Goal: Task Accomplishment & Management: Manage account settings

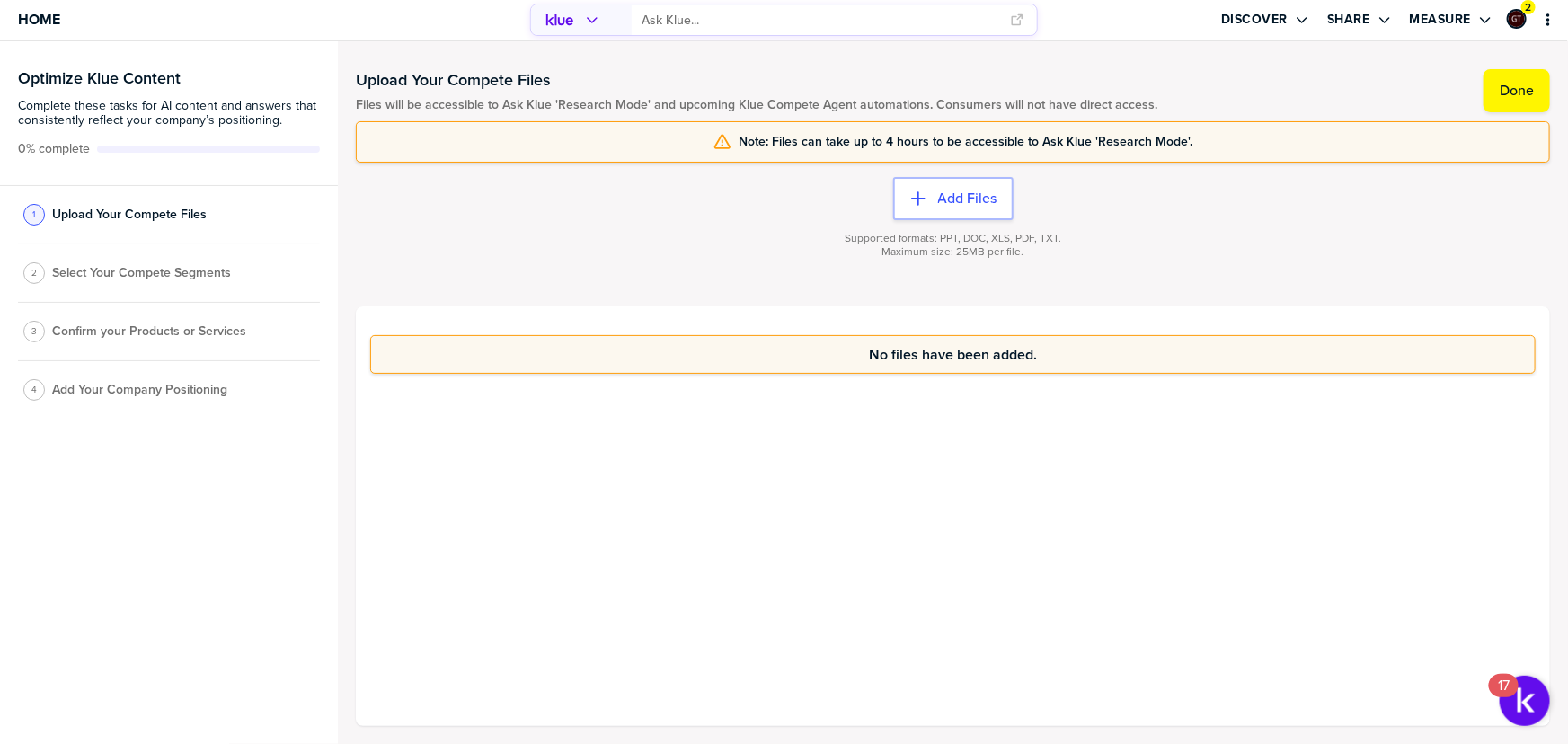
click at [171, 270] on span "Select Your Compete Segments" at bounding box center [141, 273] width 179 height 15
click at [1492, 98] on button "Done" at bounding box center [1517, 91] width 66 height 43
click at [1519, 88] on label "Done" at bounding box center [1517, 91] width 35 height 18
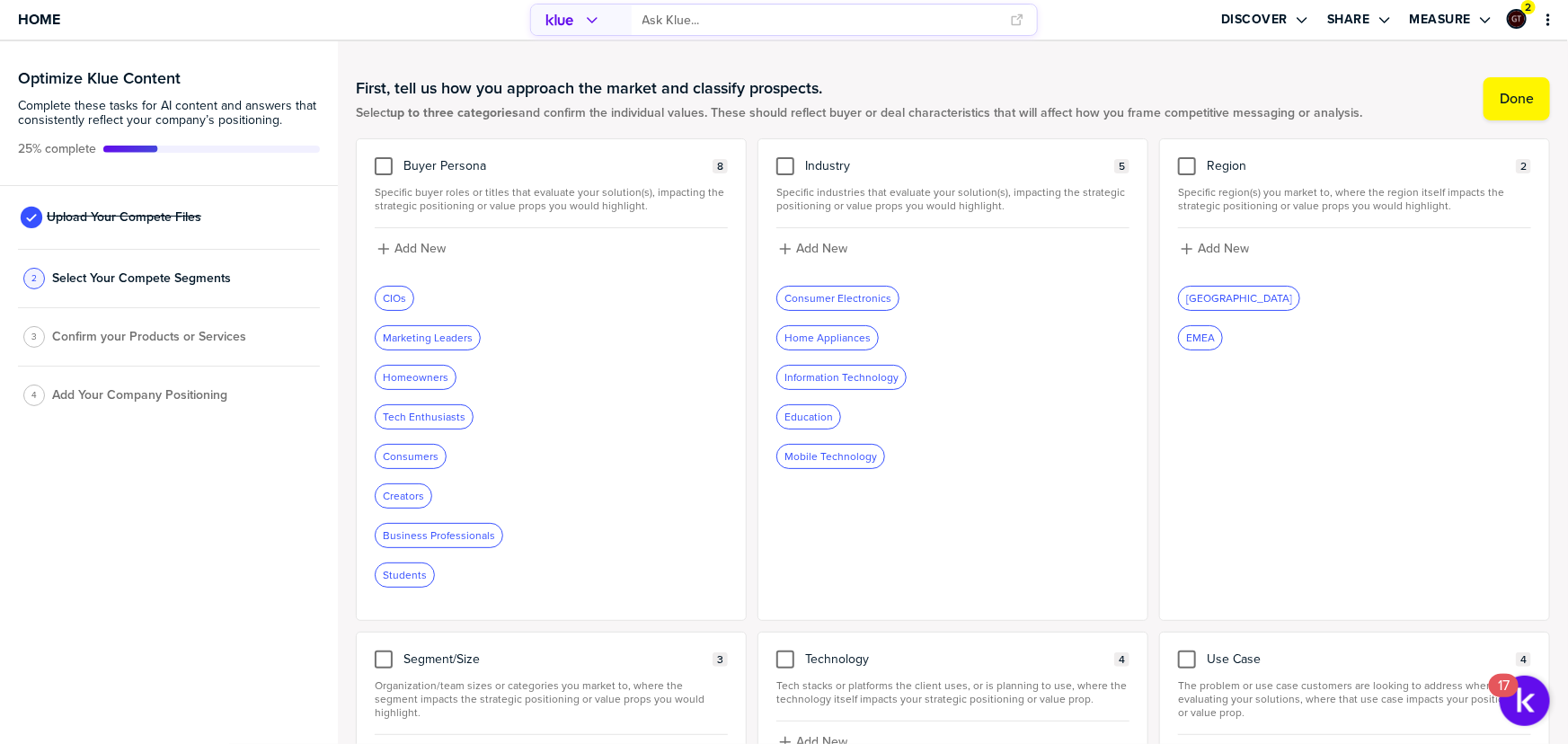
click at [204, 337] on span "Confirm your Products or Services" at bounding box center [149, 337] width 194 height 15
click at [784, 170] on div at bounding box center [785, 166] width 18 height 18
click at [785, 157] on input "checkbox" at bounding box center [785, 157] width 0 height 0
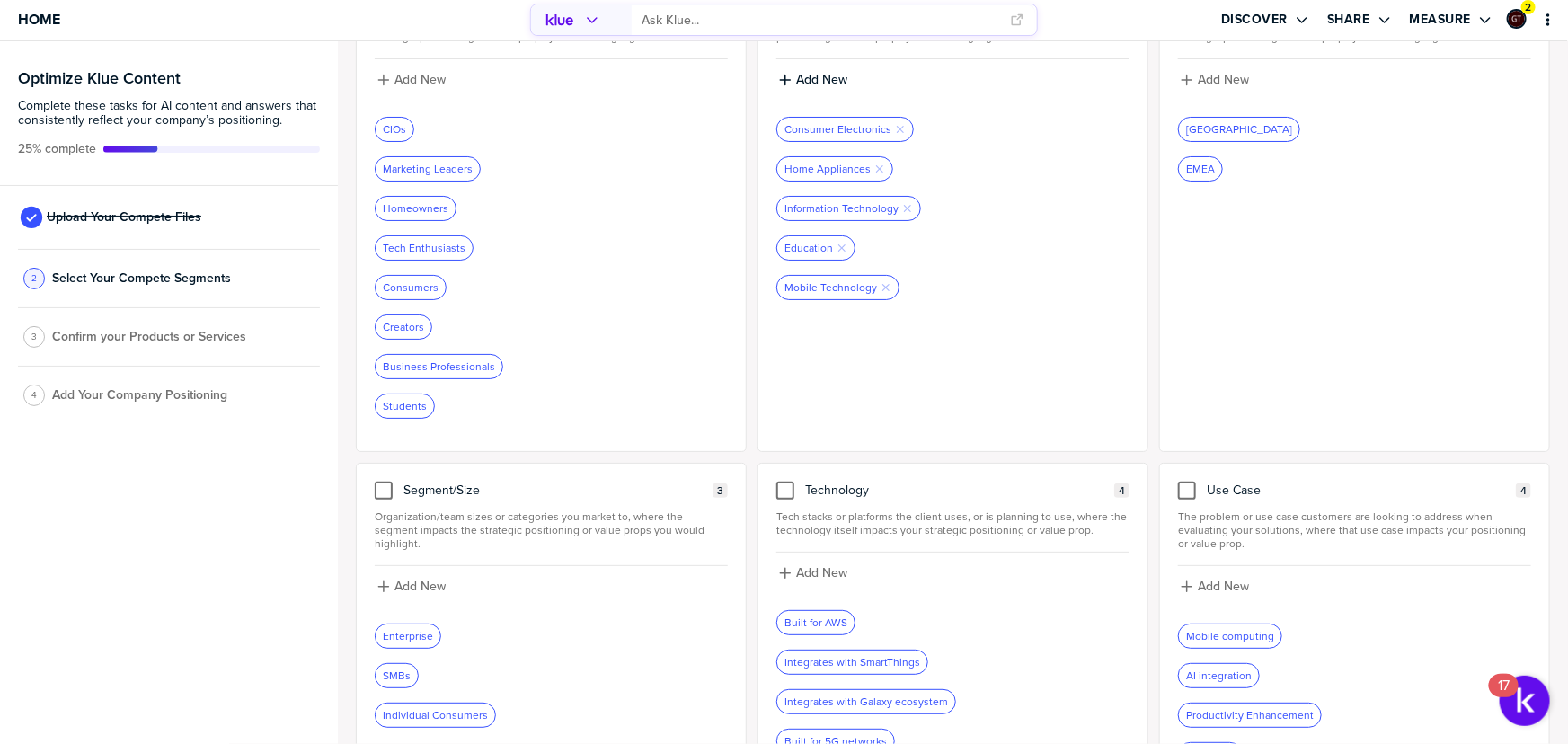
scroll to position [140, 0]
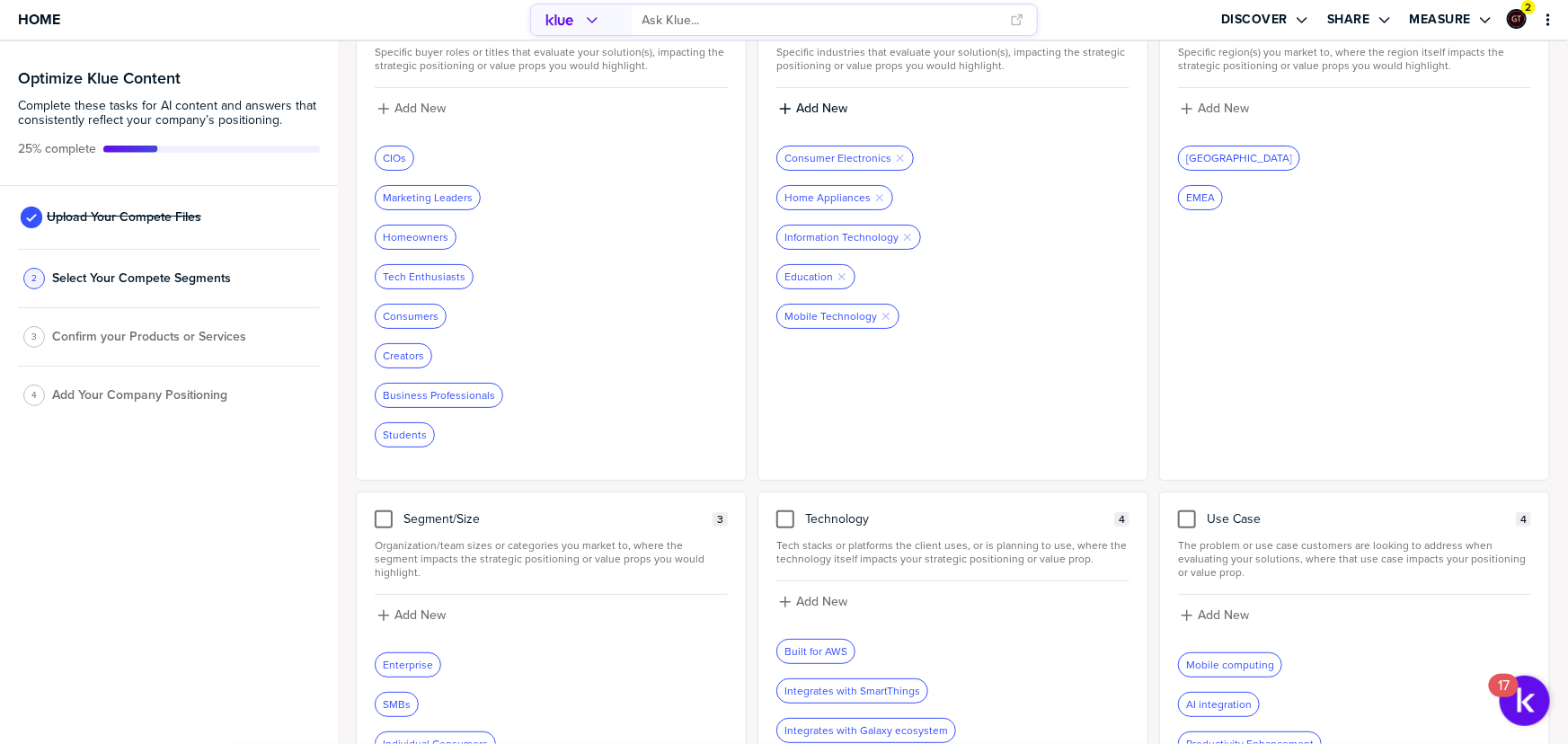
click at [402, 653] on div "Enterprise" at bounding box center [407, 665] width 64 height 24
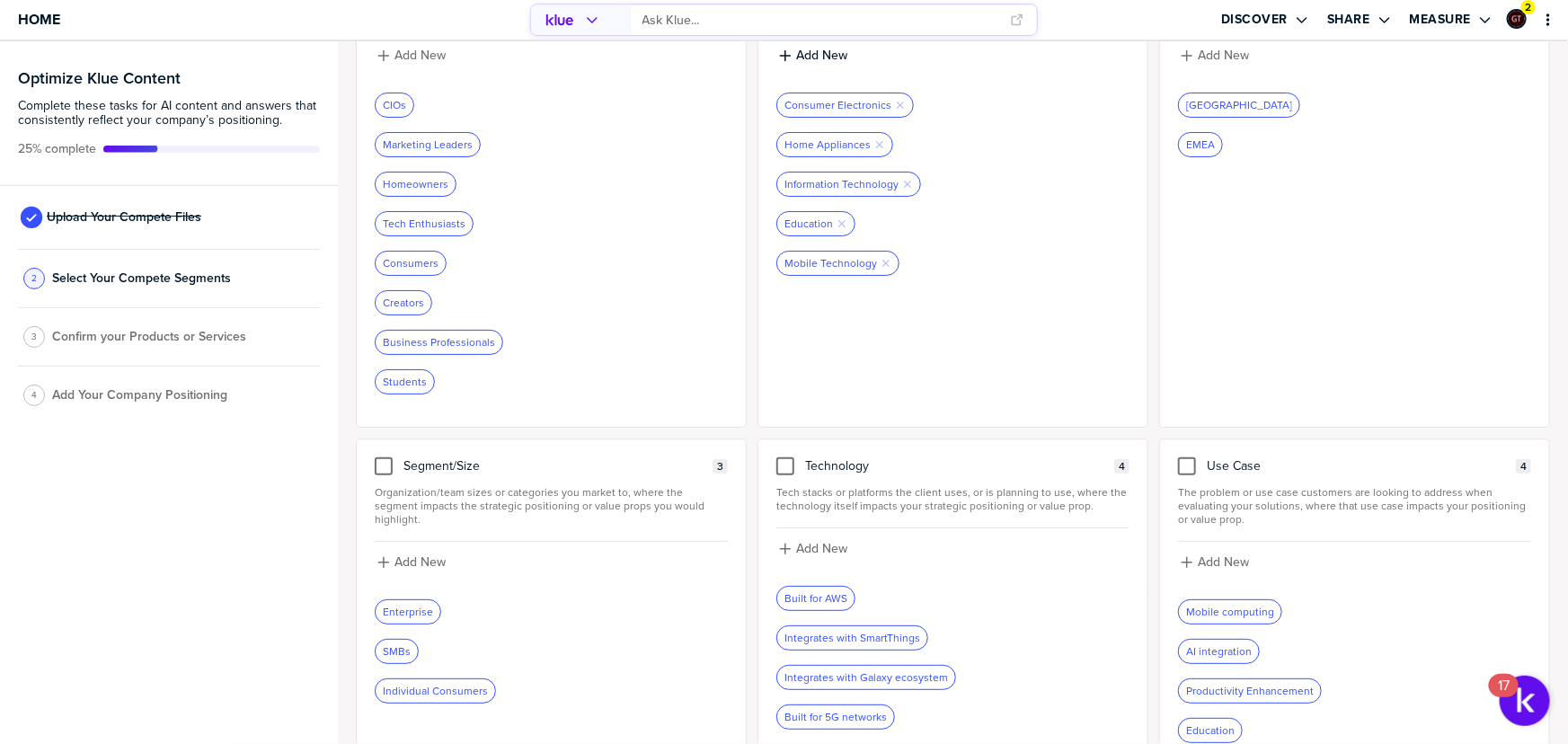
scroll to position [222, 0]
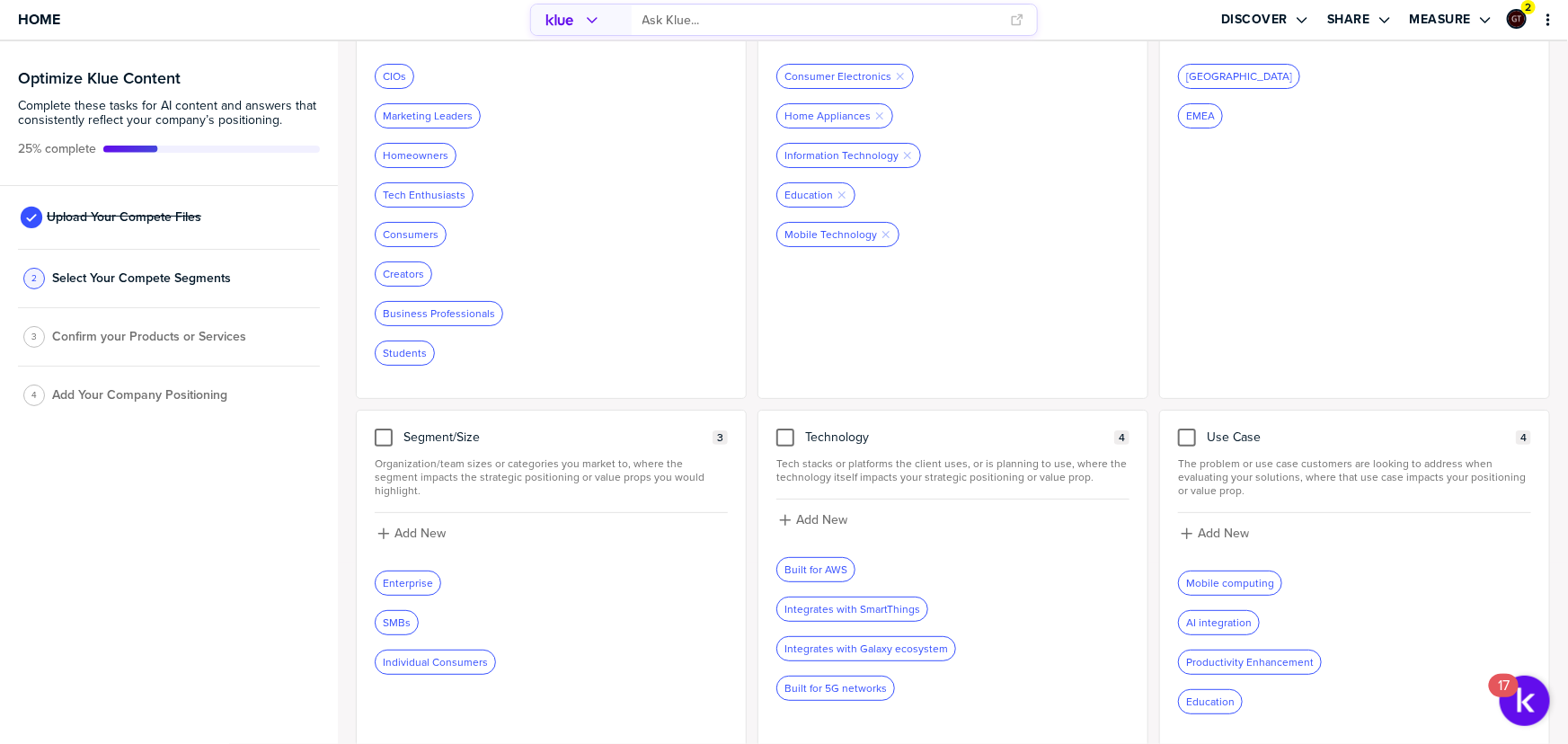
click at [443, 571] on div "Enterprise" at bounding box center [550, 583] width 353 height 25
click at [420, 655] on div "Individual Consumers" at bounding box center [435, 663] width 120 height 24
click at [420, 651] on div "Individual Consumers" at bounding box center [435, 663] width 120 height 24
click at [394, 611] on div "SMBs" at bounding box center [396, 622] width 42 height 24
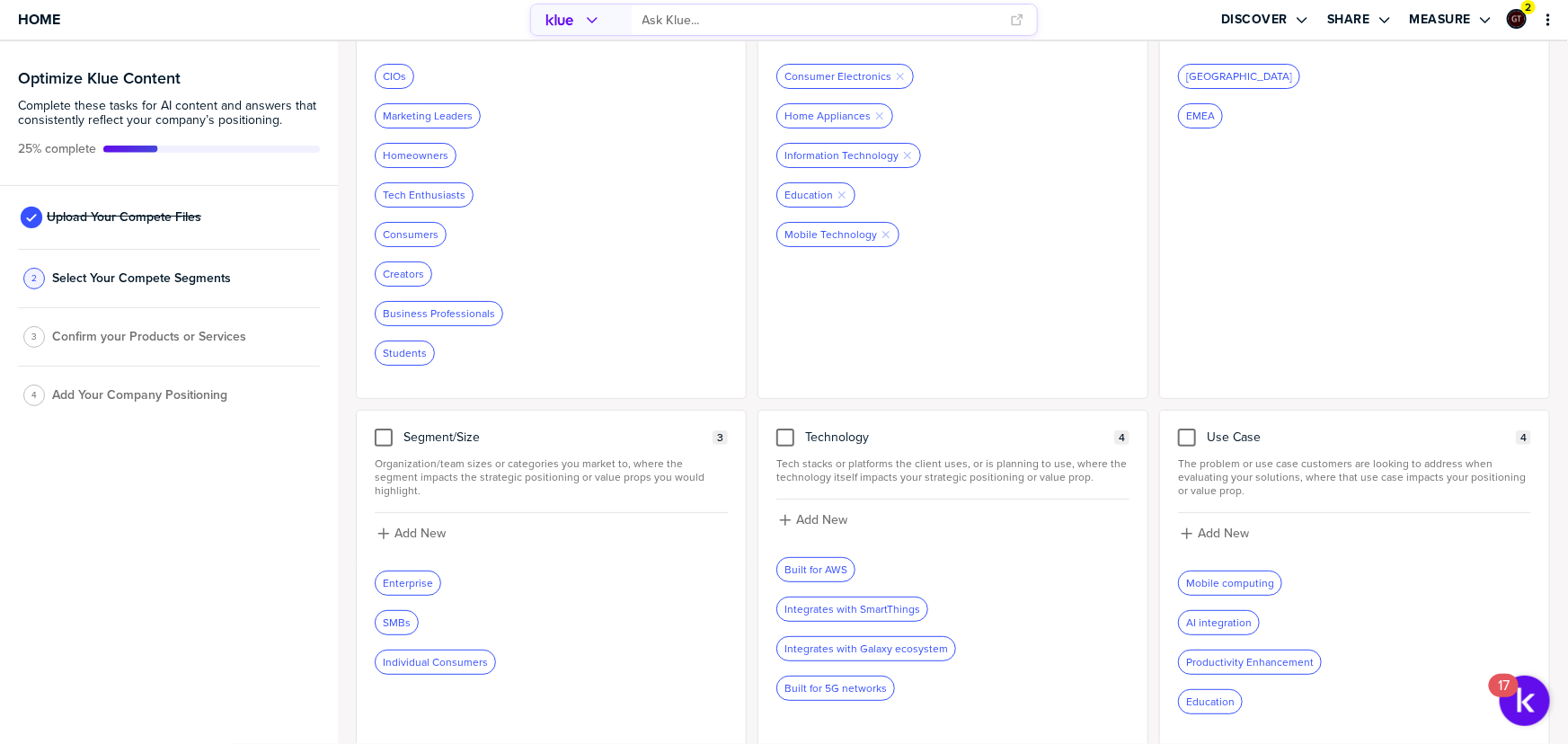
click at [395, 571] on div "Enterprise" at bounding box center [407, 583] width 64 height 24
click at [381, 439] on div at bounding box center [383, 438] width 18 height 18
click at [383, 429] on input "checkbox" at bounding box center [383, 429] width 0 height 0
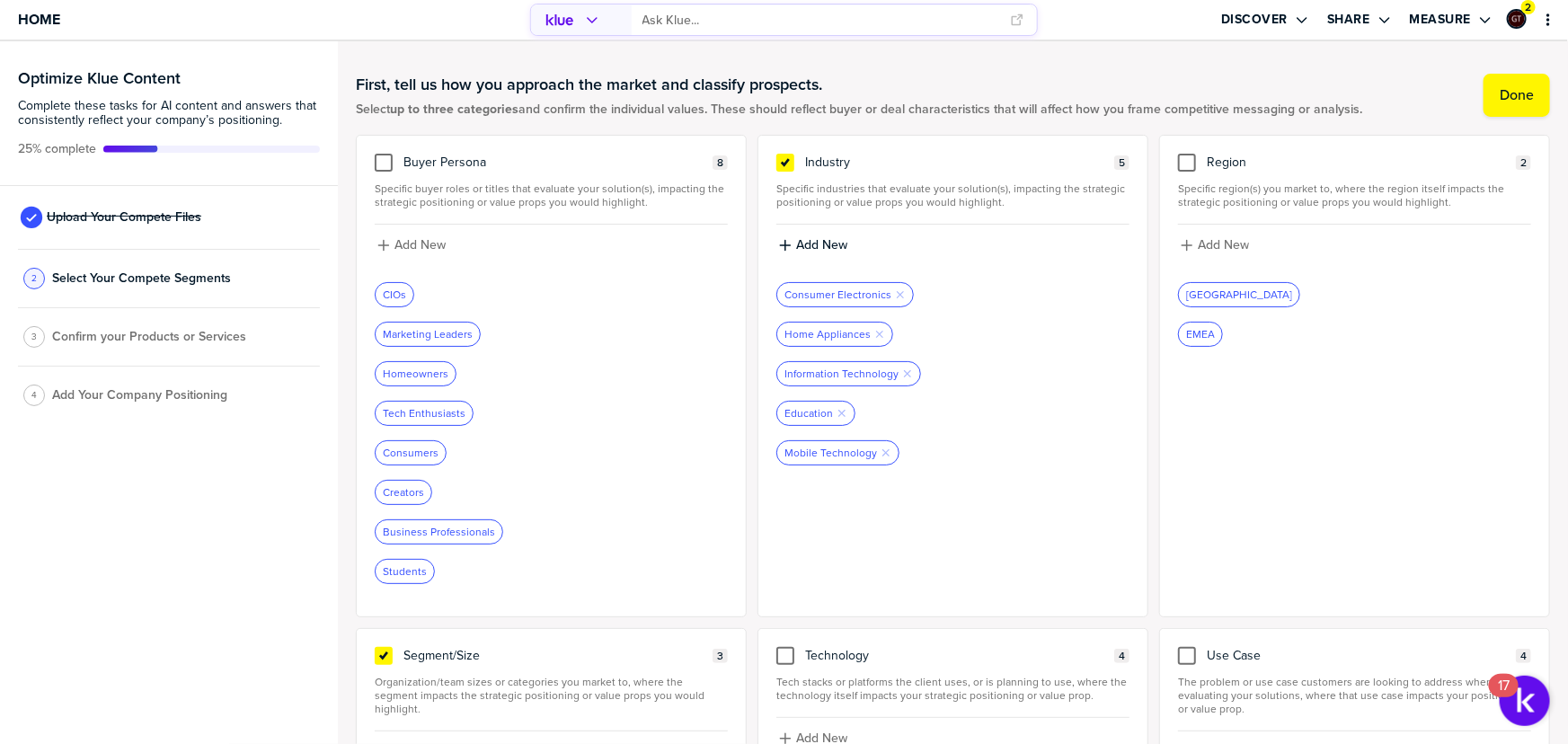
scroll to position [0, 0]
click at [876, 336] on icon "button" at bounding box center [879, 337] width 7 height 7
drag, startPoint x: 899, startPoint y: 333, endPoint x: 868, endPoint y: 346, distance: 33.6
click at [902, 333] on icon "Remove Tag" at bounding box center [907, 338] width 11 height 11
click at [981, 440] on div "Industry 3 Specific industries that evaluate your solution(s), impacting the st…" at bounding box center [953, 379] width 391 height 482
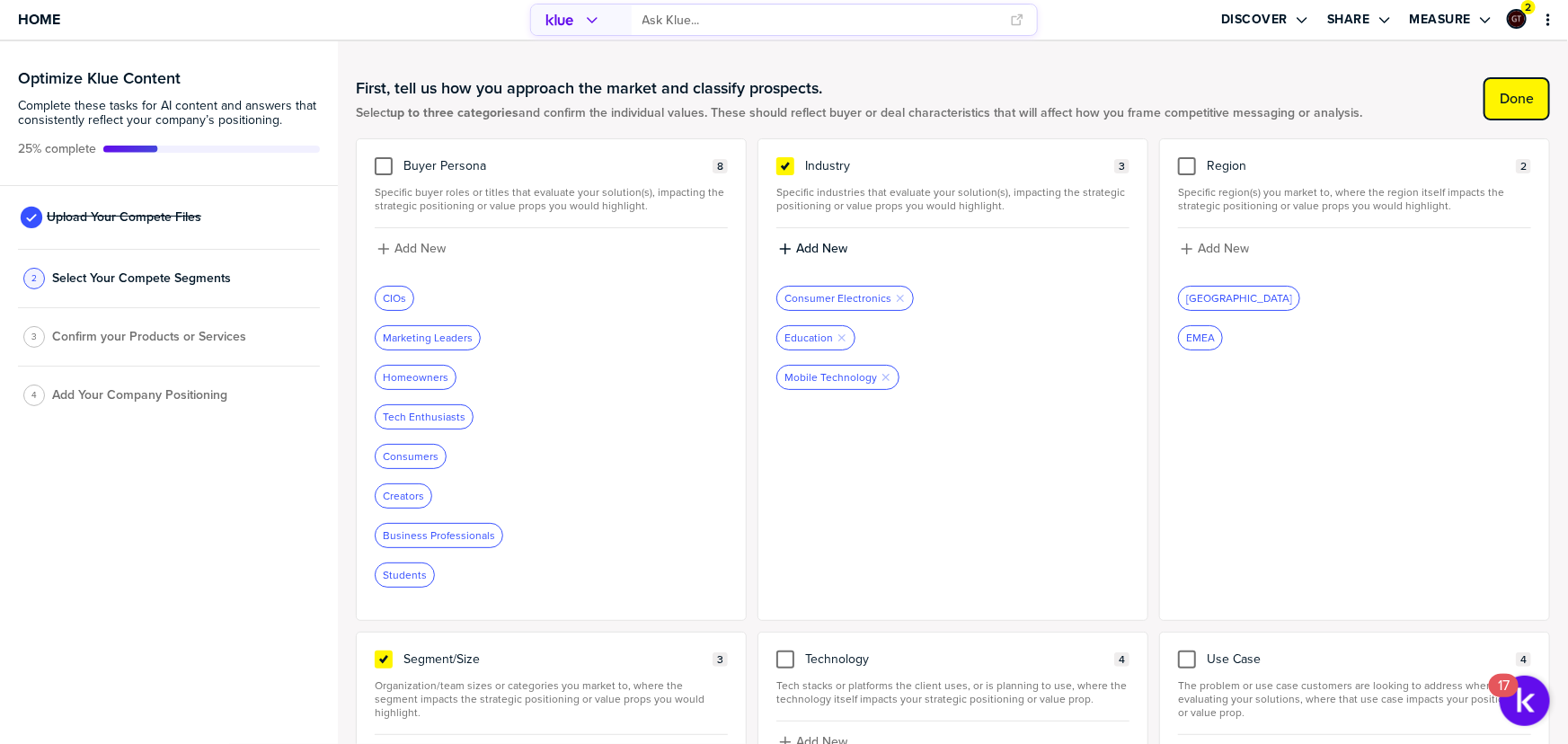
click at [1486, 105] on button "Done" at bounding box center [1517, 99] width 66 height 43
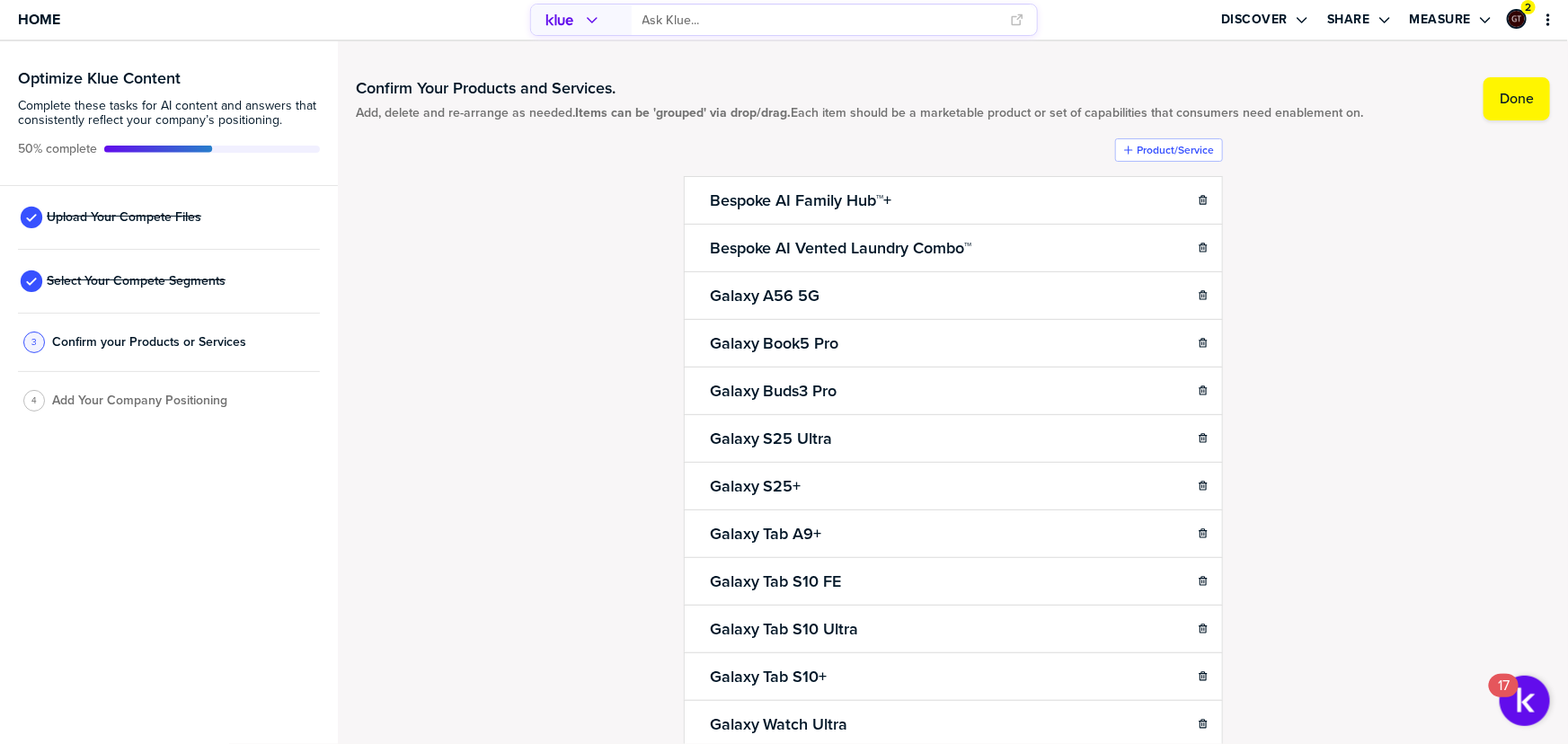
click at [590, 241] on div "Confirm Your Products and Services. Add, delete and re-arrange as needed. Items…" at bounding box center [952, 392] width 1195 height 667
click at [49, 22] on span "Home" at bounding box center [39, 19] width 42 height 15
click at [123, 211] on span "Upload Your Compete Files" at bounding box center [124, 217] width 154 height 15
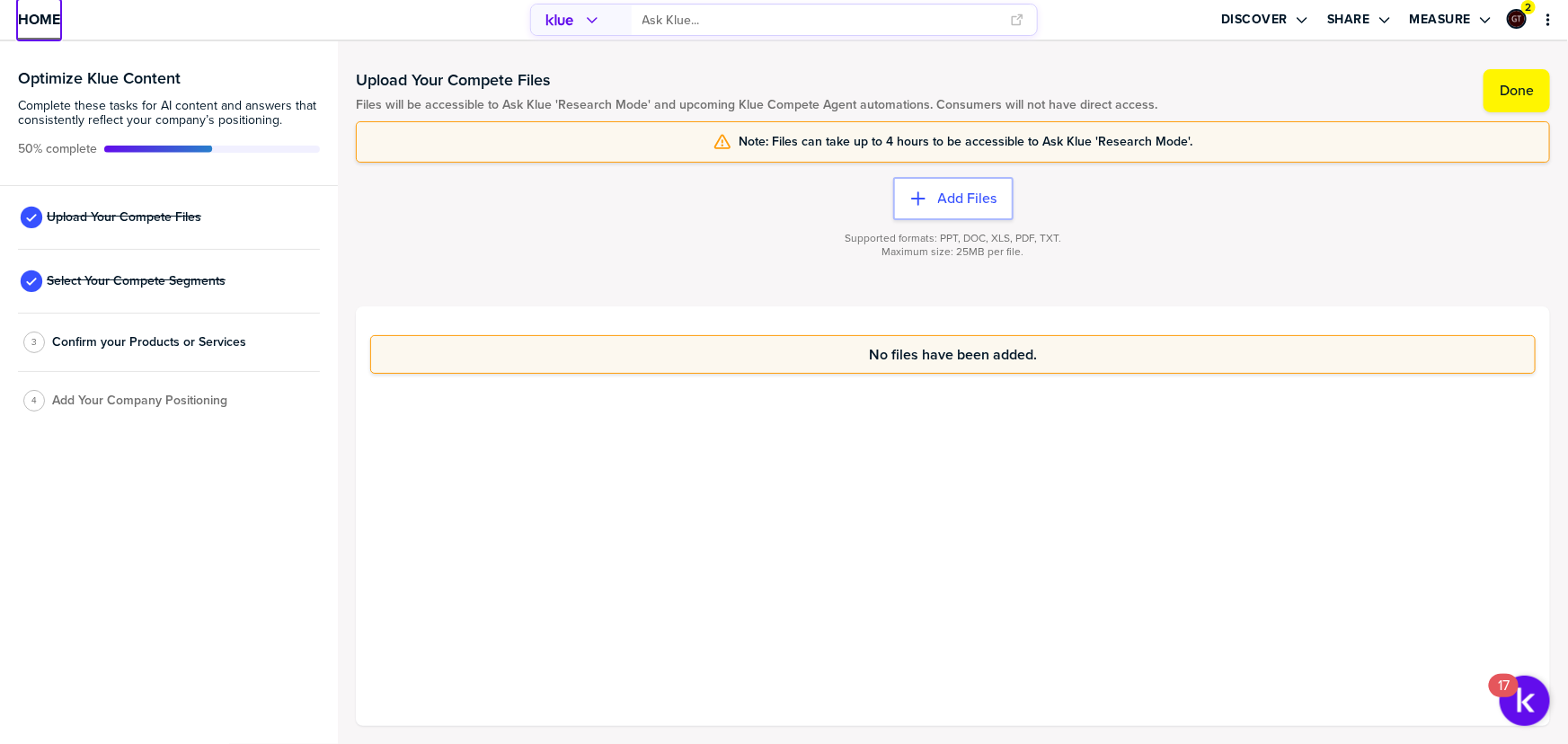
click at [36, 22] on span "Home" at bounding box center [39, 19] width 42 height 15
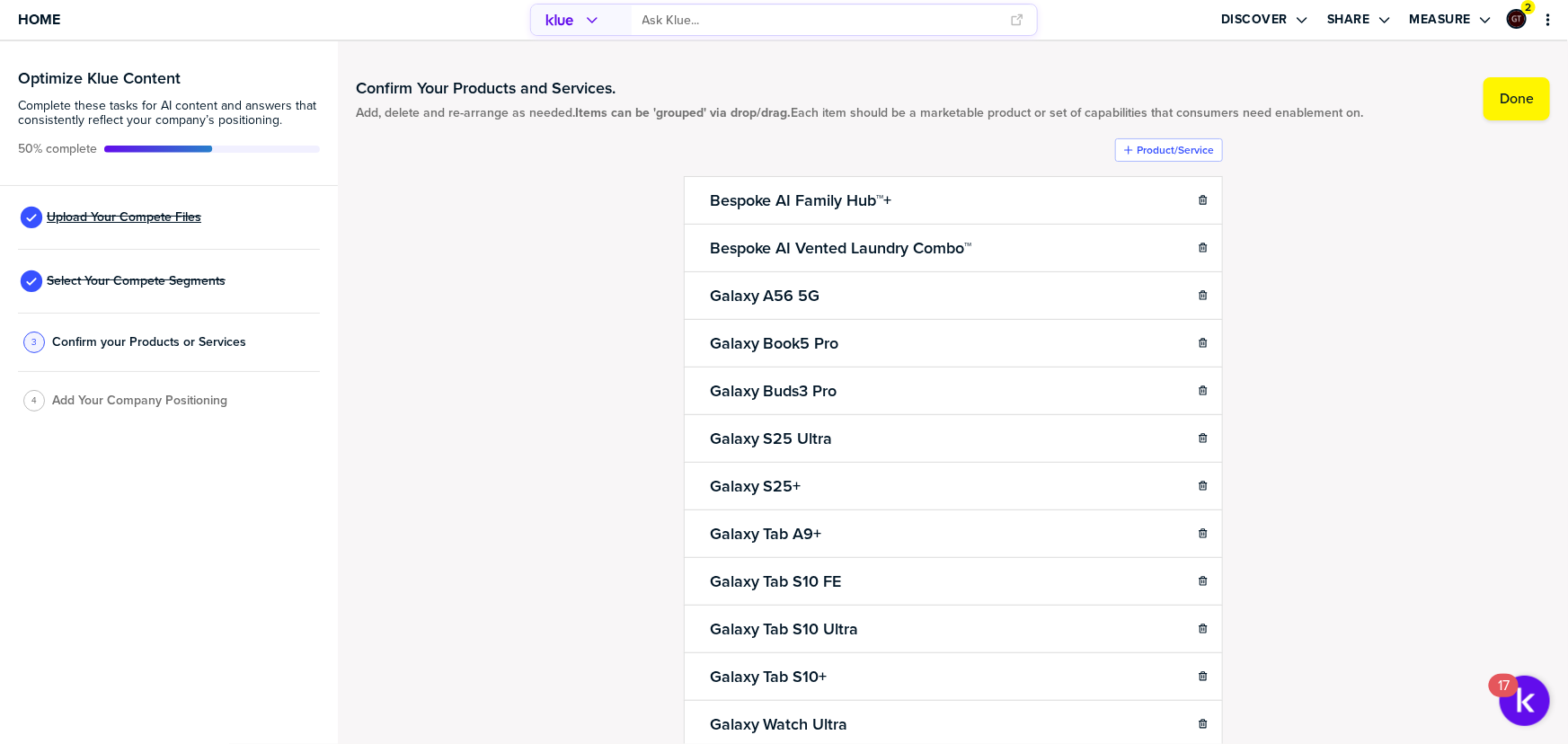
click at [98, 219] on span "Upload Your Compete Files" at bounding box center [124, 217] width 154 height 15
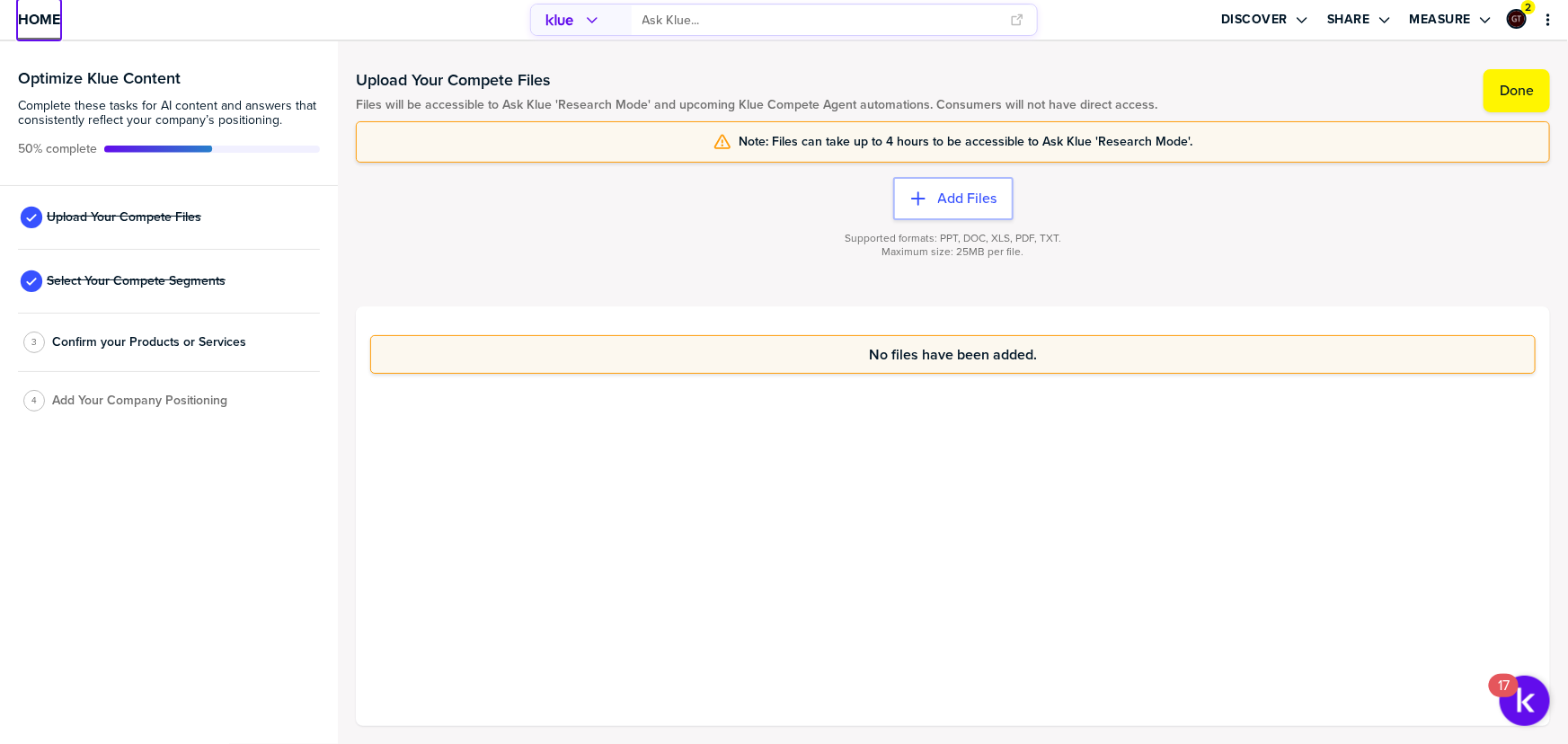
click at [33, 24] on span "Home" at bounding box center [39, 19] width 42 height 15
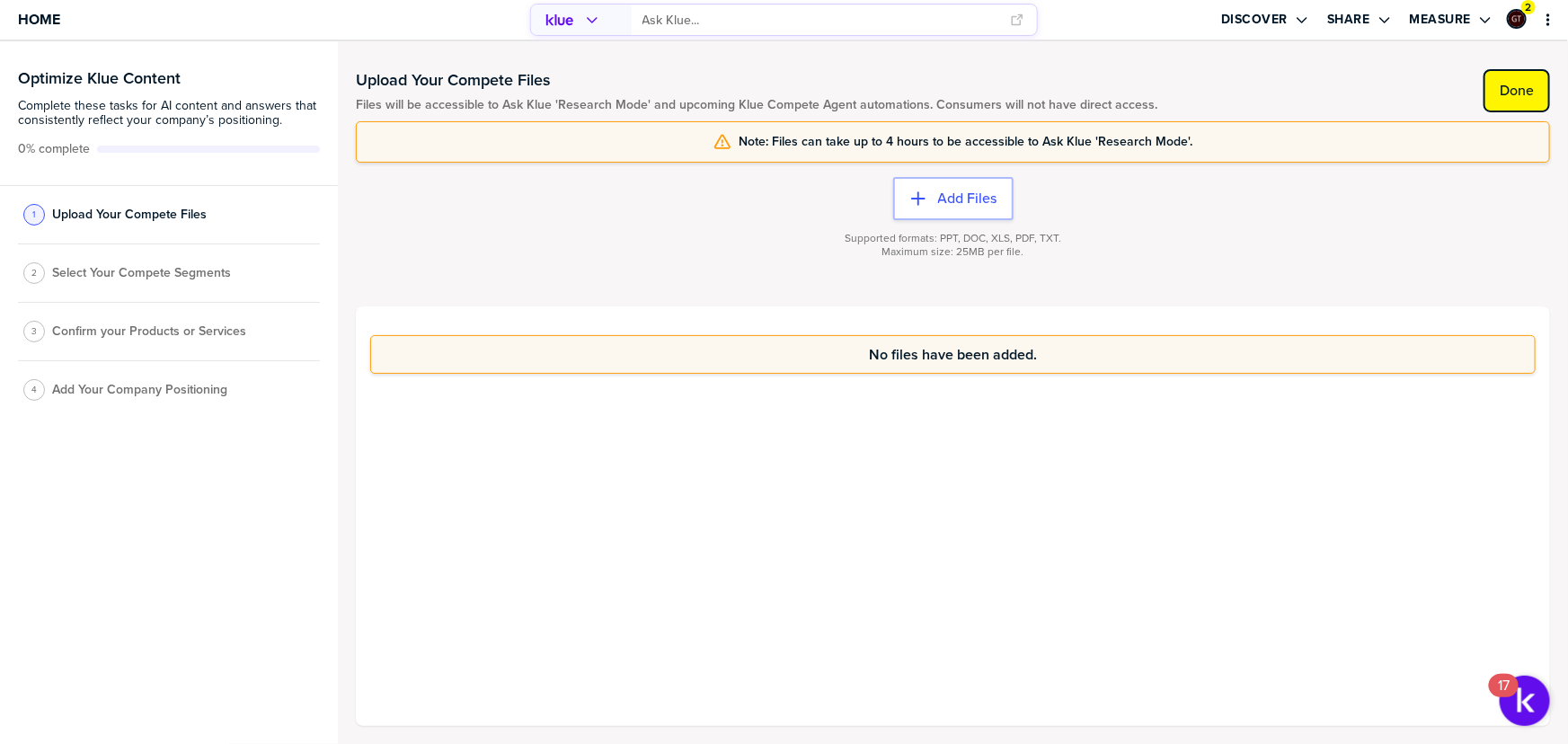
click at [1527, 86] on label "Done" at bounding box center [1517, 91] width 35 height 18
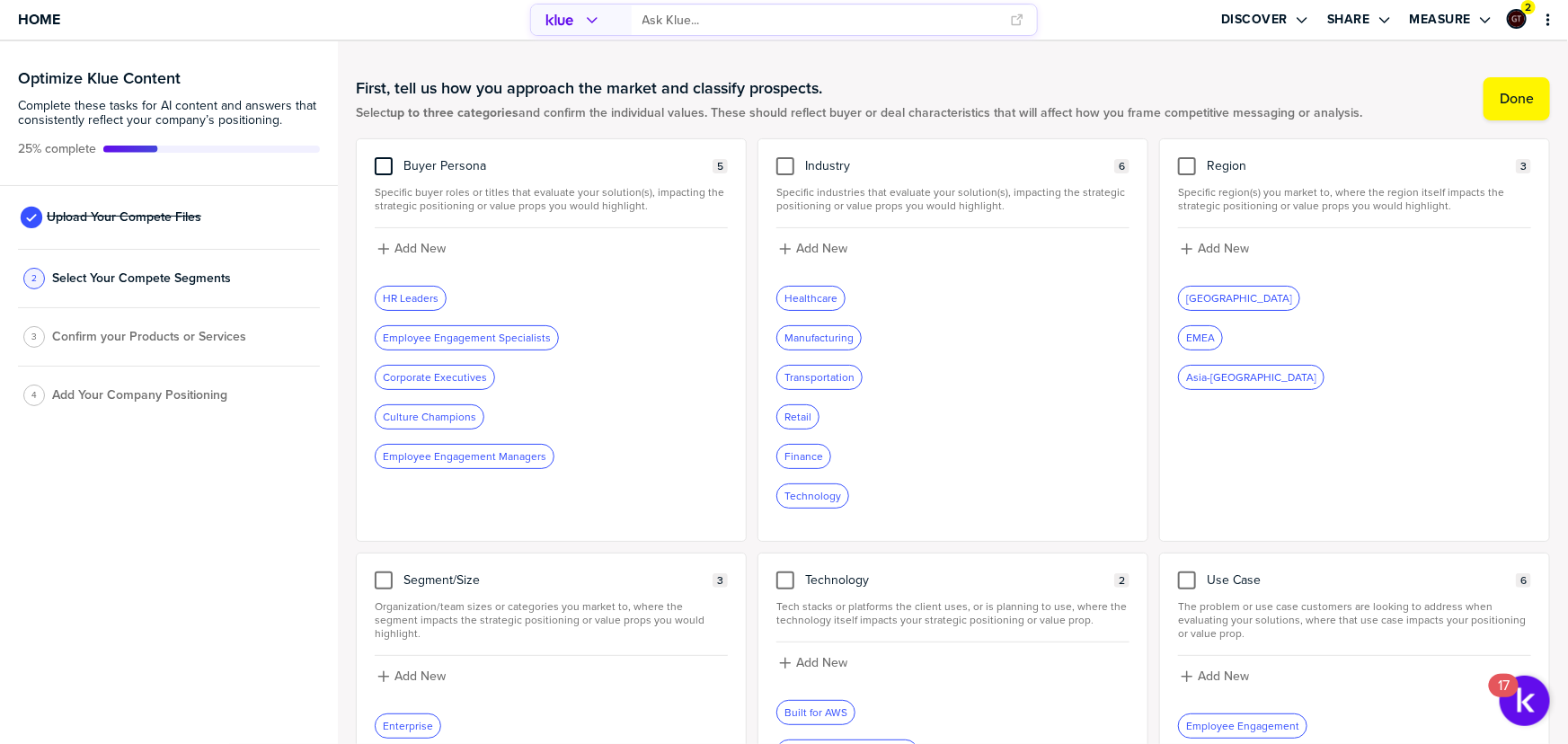
click at [388, 170] on div at bounding box center [383, 166] width 18 height 18
click at [383, 157] on input "checkbox" at bounding box center [383, 157] width 0 height 0
drag, startPoint x: 777, startPoint y: 165, endPoint x: 991, endPoint y: 281, distance: 243.4
click at [778, 164] on div at bounding box center [785, 166] width 18 height 18
click at [785, 157] on input "checkbox" at bounding box center [785, 157] width 0 height 0
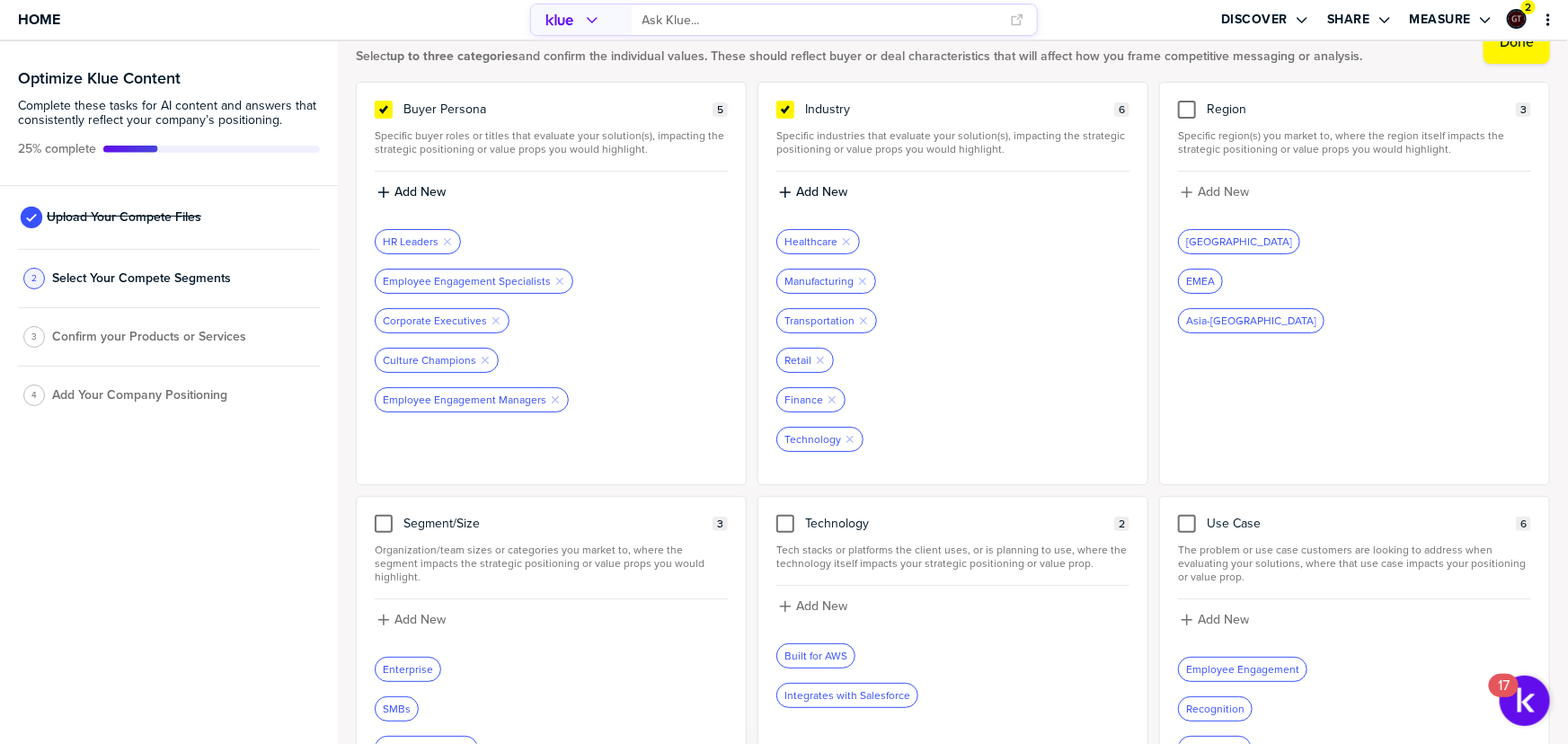
scroll to position [163, 0]
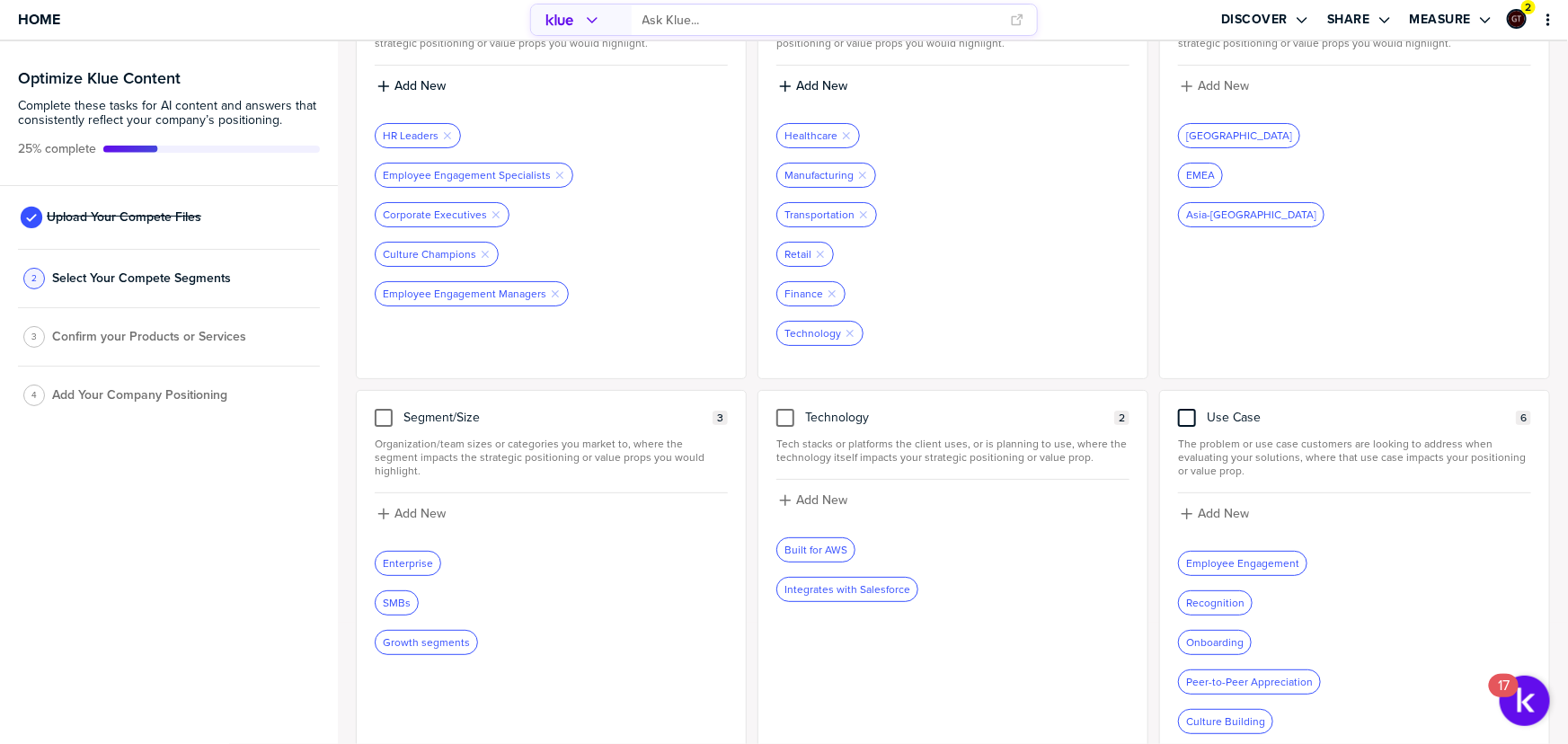
click at [1187, 415] on div at bounding box center [1187, 418] width 18 height 18
click at [1188, 409] on input "checkbox" at bounding box center [1188, 409] width 0 height 0
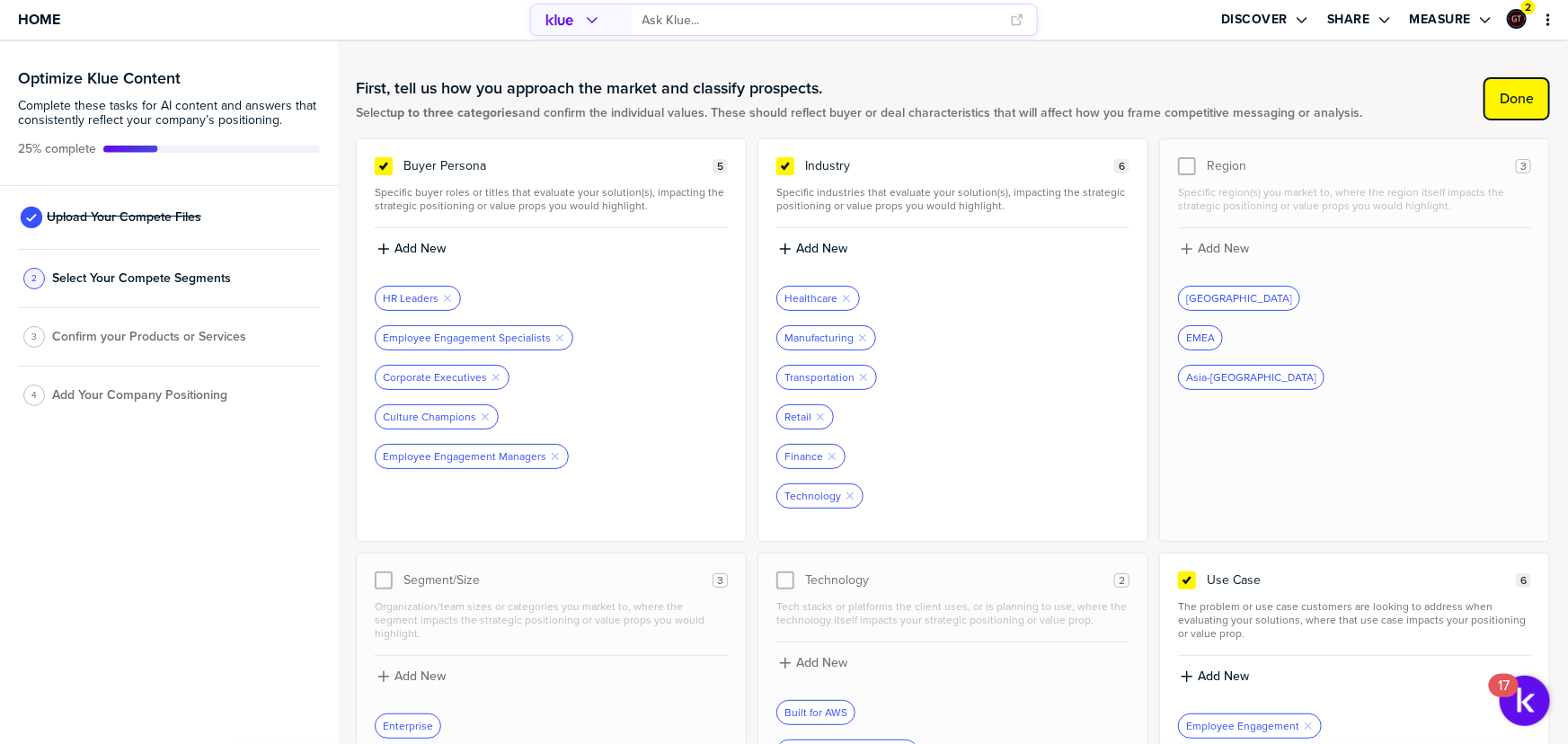
click at [1496, 107] on button "Done" at bounding box center [1517, 99] width 66 height 43
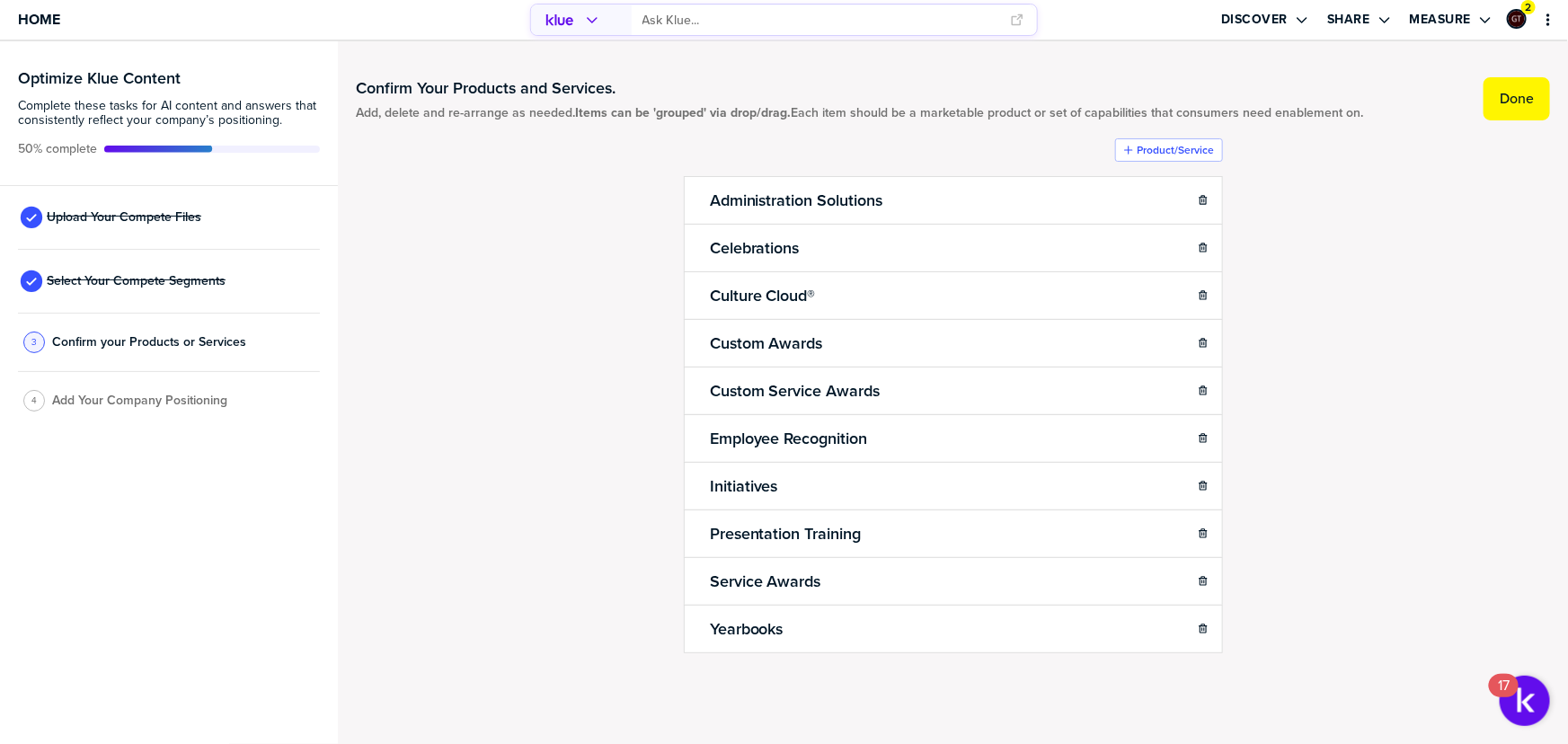
click at [1496, 107] on button "Done" at bounding box center [1517, 99] width 66 height 43
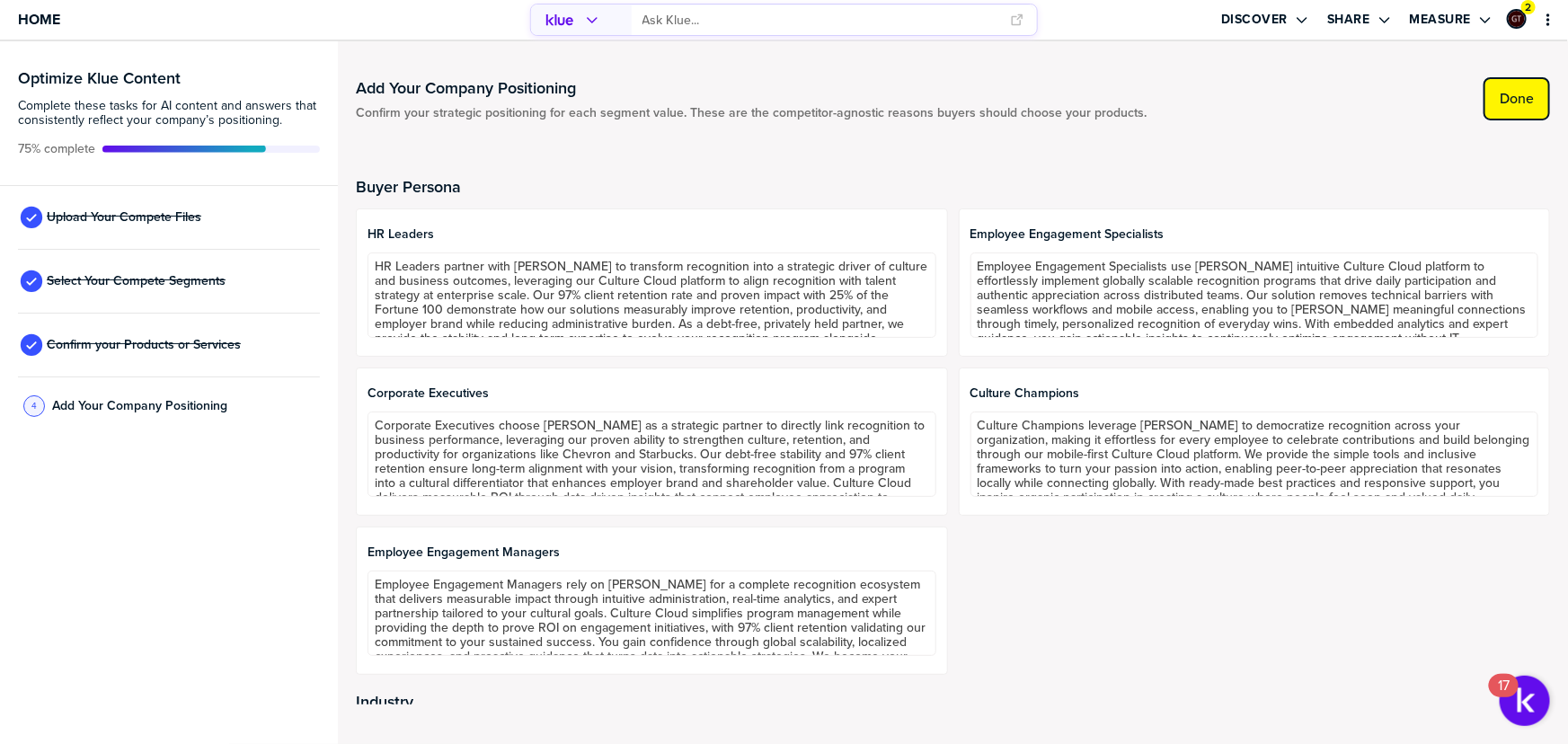
click at [1527, 90] on label "Done" at bounding box center [1517, 99] width 35 height 18
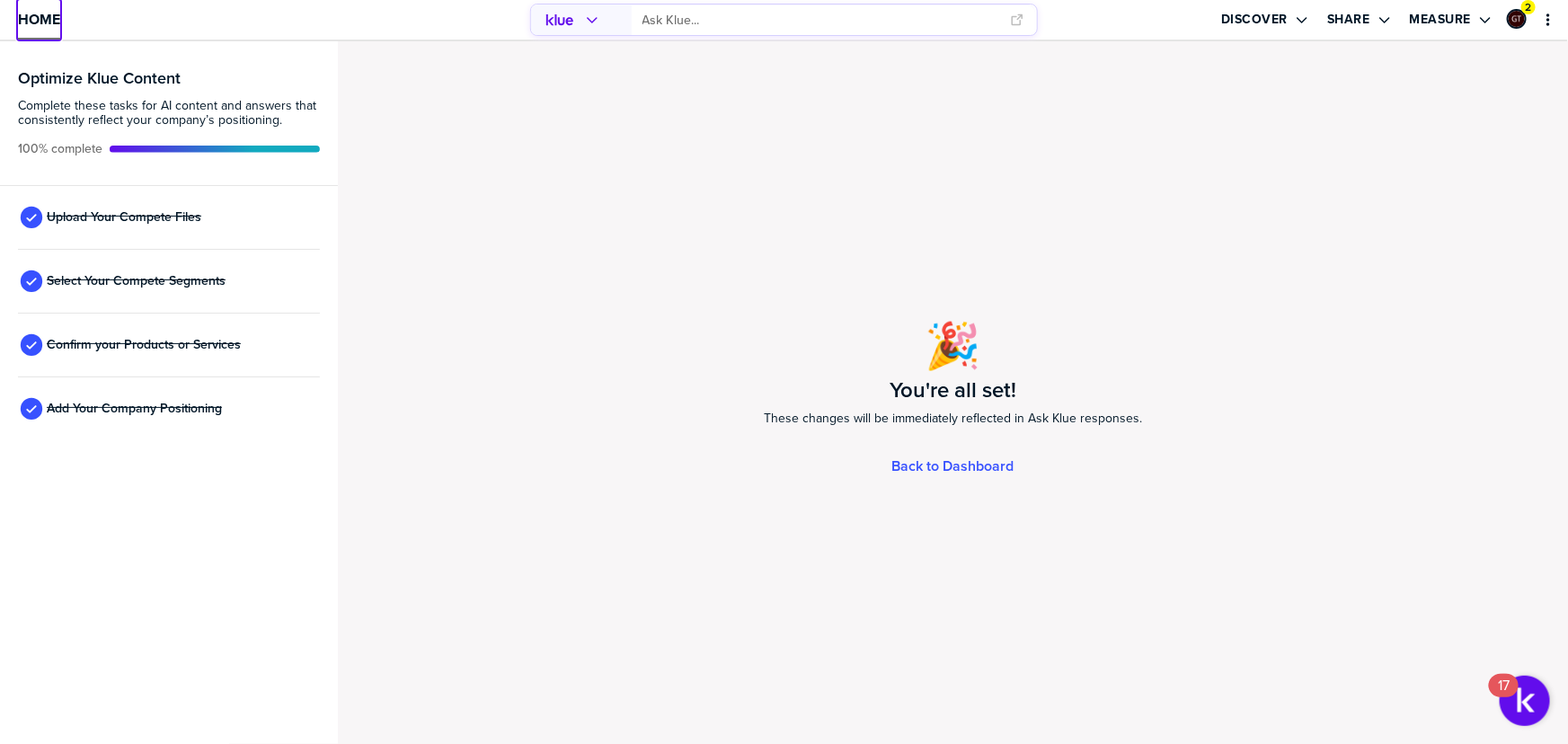
click at [46, 22] on span "Home" at bounding box center [39, 19] width 42 height 15
